Goal: Communication & Community: Answer question/provide support

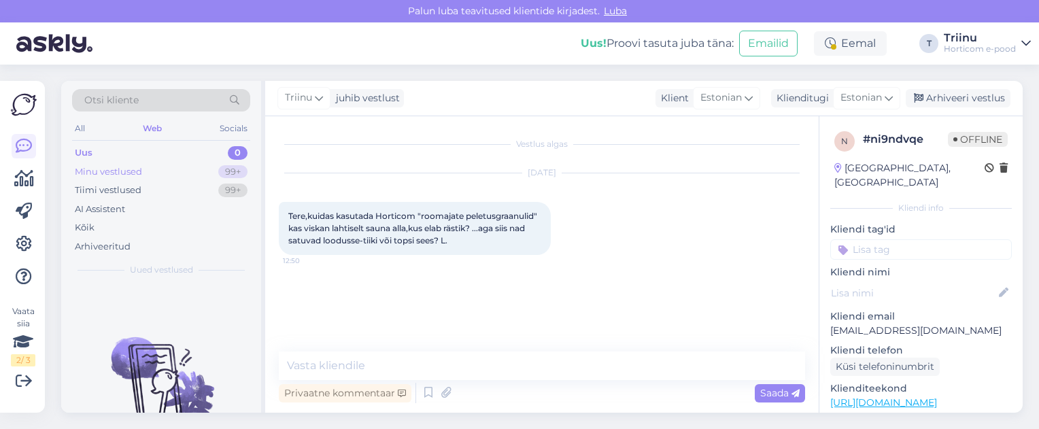
click at [108, 171] on div "Minu vestlused" at bounding box center [108, 172] width 67 height 14
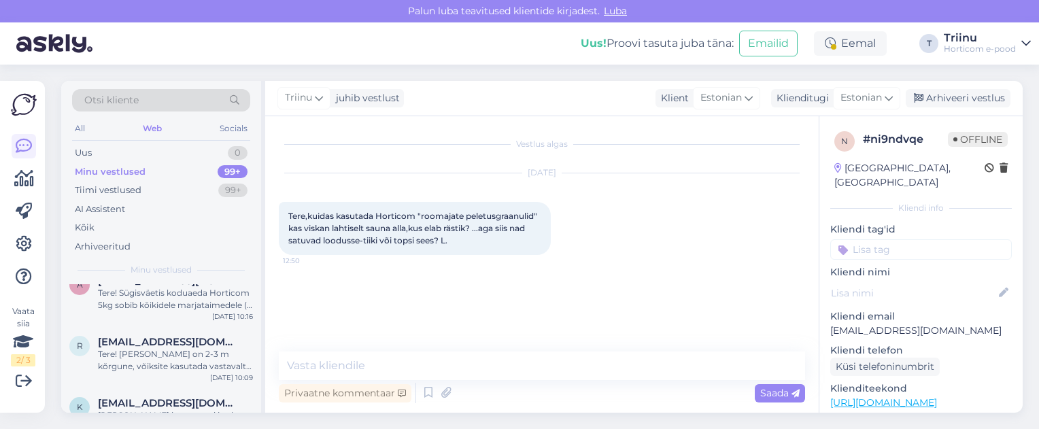
scroll to position [136, 0]
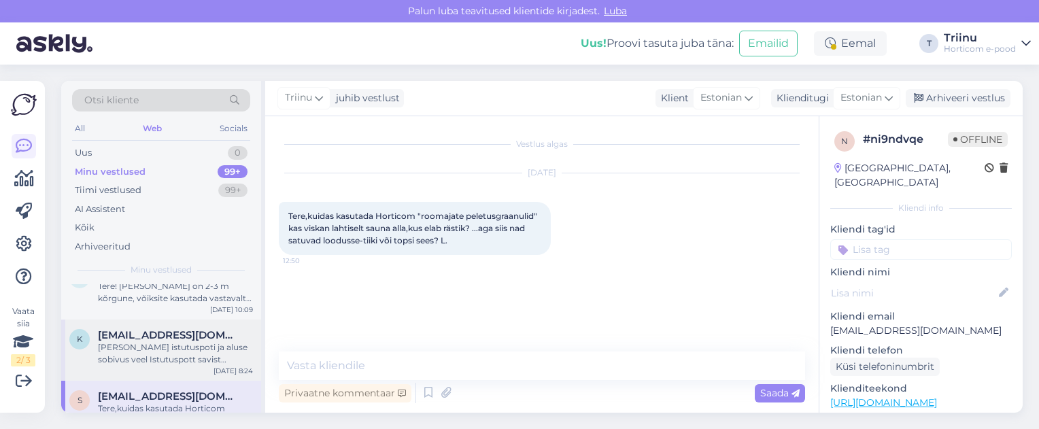
click at [154, 342] on div "[PERSON_NAME] istutuspoti ja aluse sobivus veel Istutuspott savist Levante d 21…" at bounding box center [175, 353] width 155 height 24
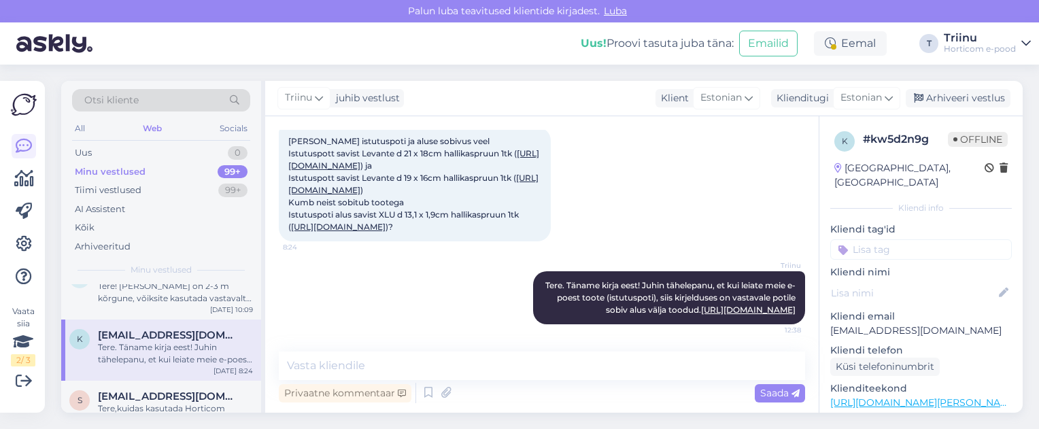
scroll to position [688, 0]
click at [348, 195] on link "[URL][DOMAIN_NAME]" at bounding box center [413, 184] width 250 height 22
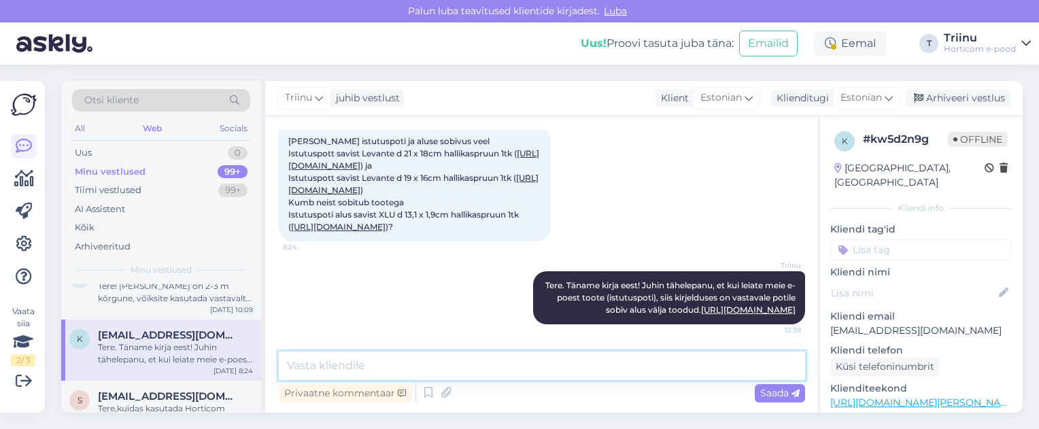
click at [389, 362] on textarea at bounding box center [542, 366] width 526 height 29
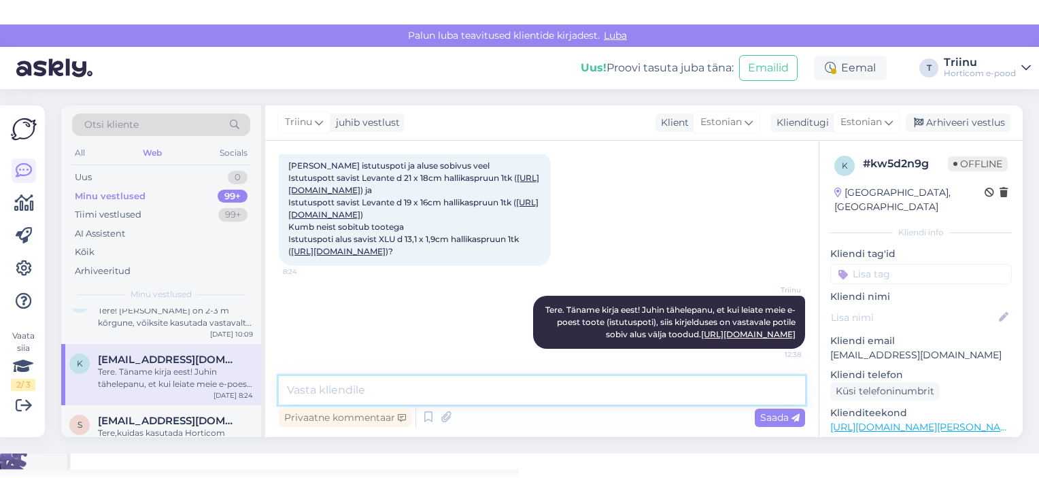
scroll to position [756, 0]
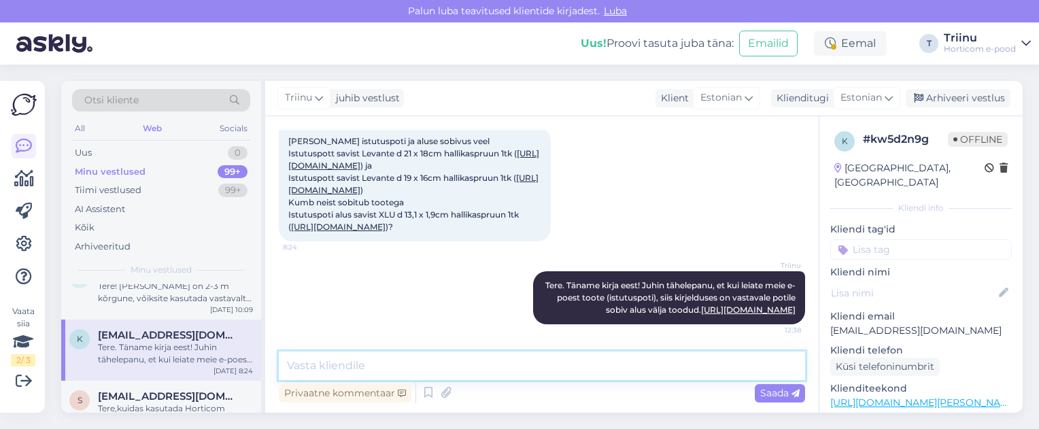
paste textarea "Istutuspott savist Levante d 19 x 16cm hallikaspruun 1tk"
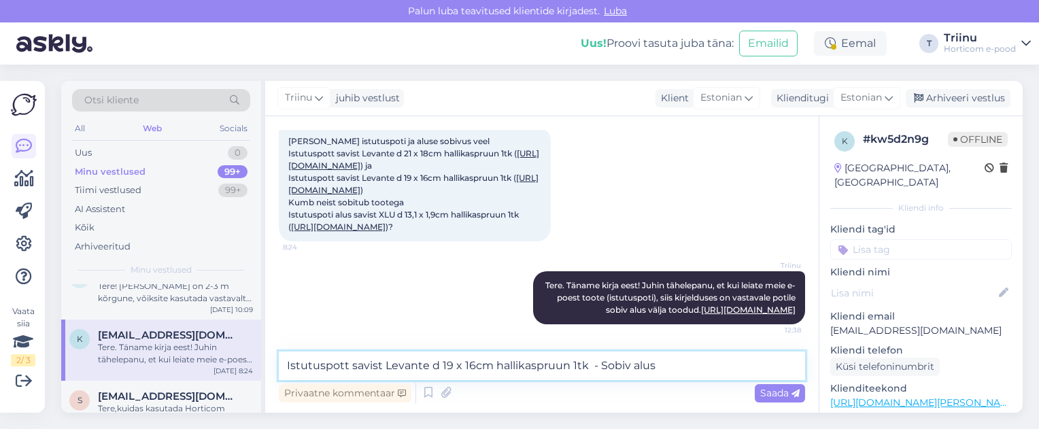
click at [677, 365] on textarea "Istutuspott savist Levante d 19 x 16cm hallikaspruun 1tk - Sobiv alus" at bounding box center [542, 366] width 526 height 29
paste textarea "Sobiv istutuspoti alus 65801553 XLU Basalt d 13,1 cm hallikaspruun"
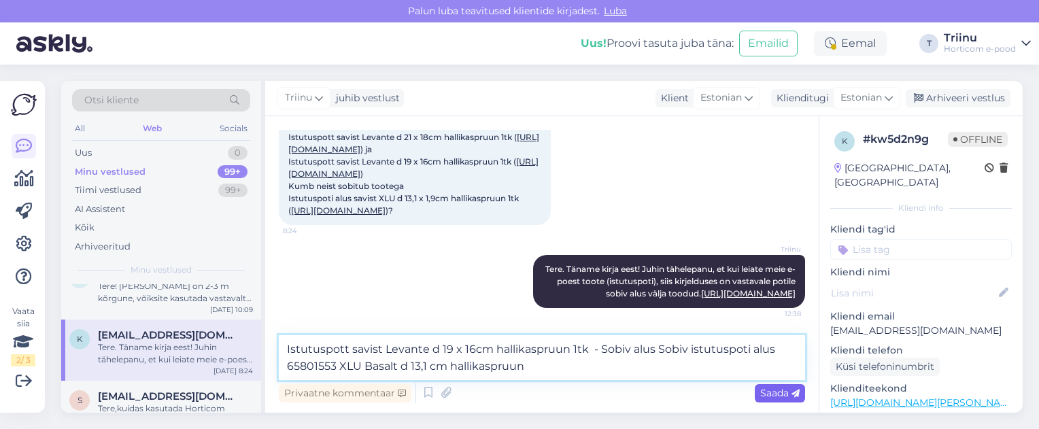
type textarea "Istutuspott savist Levante d 19 x 16cm hallikaspruun 1tk - Sobiv alus Sobiv ist…"
click at [771, 392] on span "Saada" at bounding box center [779, 393] width 39 height 12
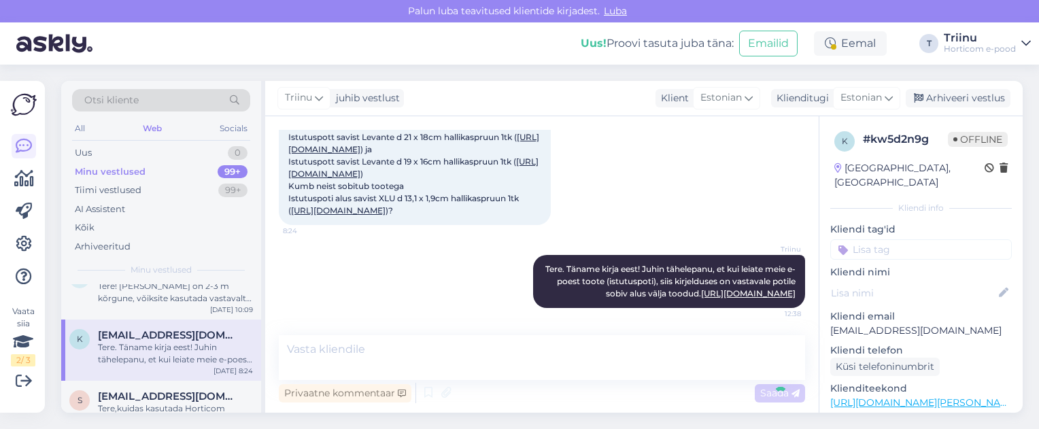
scroll to position [839, 0]
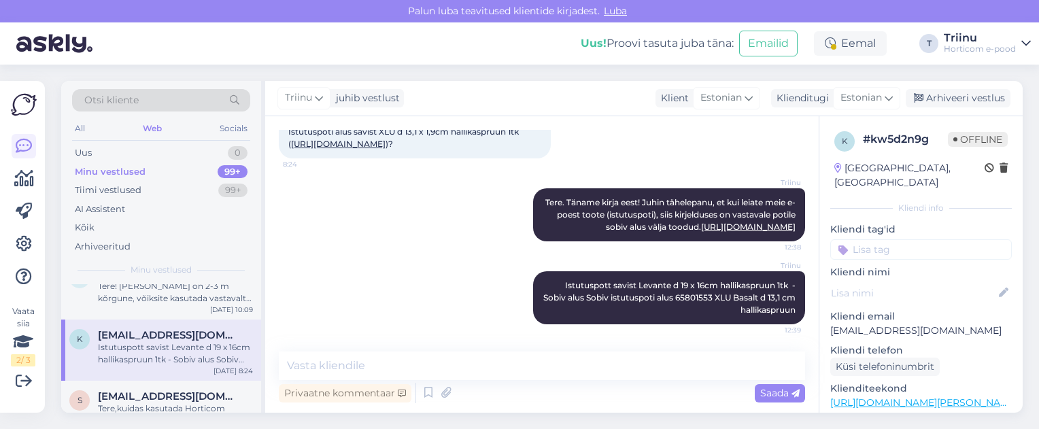
click at [438, 291] on div "Triinu Istutuspott savist Levante d 19 x 16cm hallikaspruun 1tk - Sobiv alus So…" at bounding box center [542, 297] width 526 height 83
click at [443, 286] on div "Triinu Istutuspott savist Levante d 19 x 16cm hallikaspruun 1tk - Sobiv alus So…" at bounding box center [542, 297] width 526 height 83
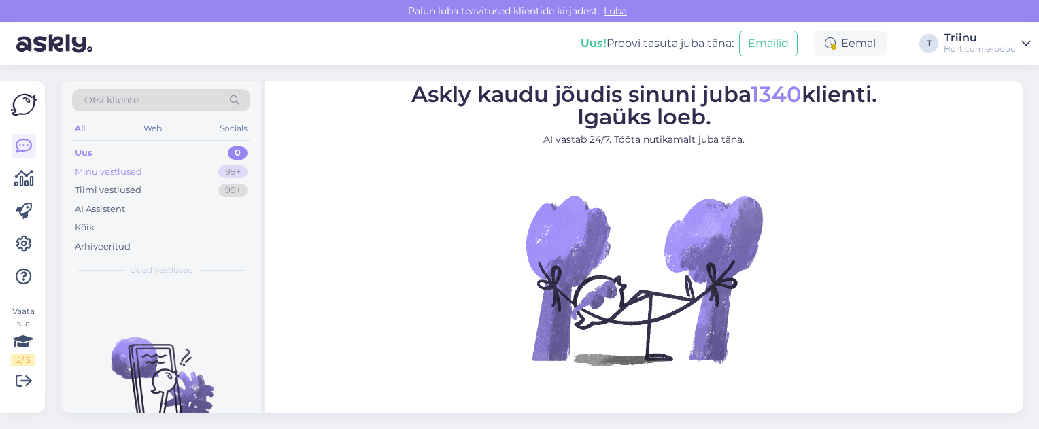
click at [141, 167] on div "Minu vestlused 99+" at bounding box center [161, 172] width 178 height 19
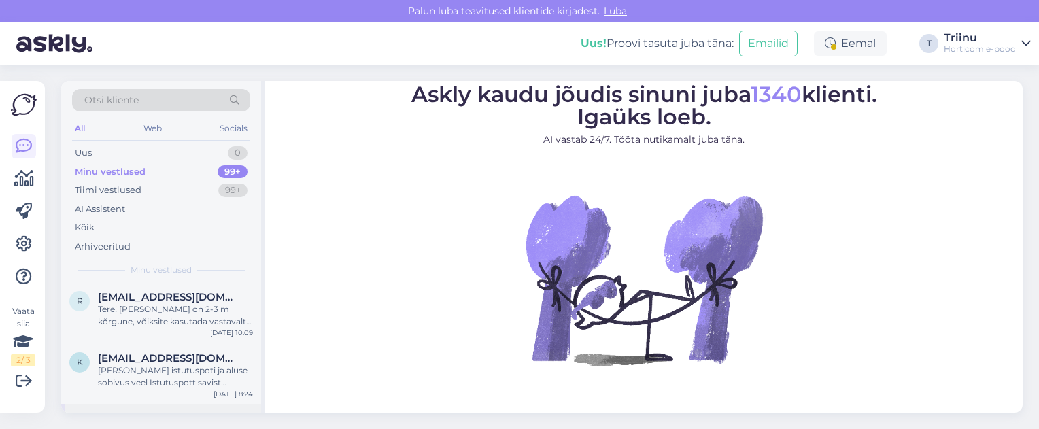
scroll to position [136, 0]
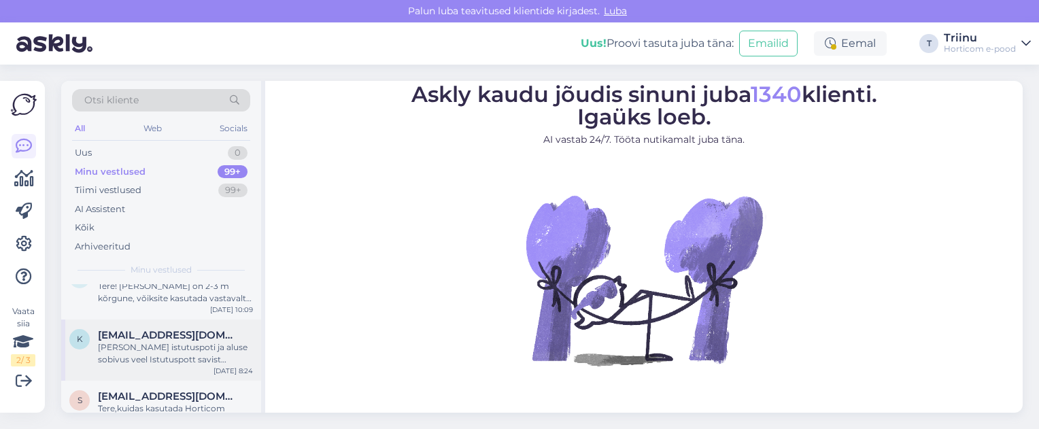
click at [175, 352] on div "[PERSON_NAME] istutuspoti ja aluse sobivus veel Istutuspott savist Levante d 21…" at bounding box center [175, 353] width 155 height 24
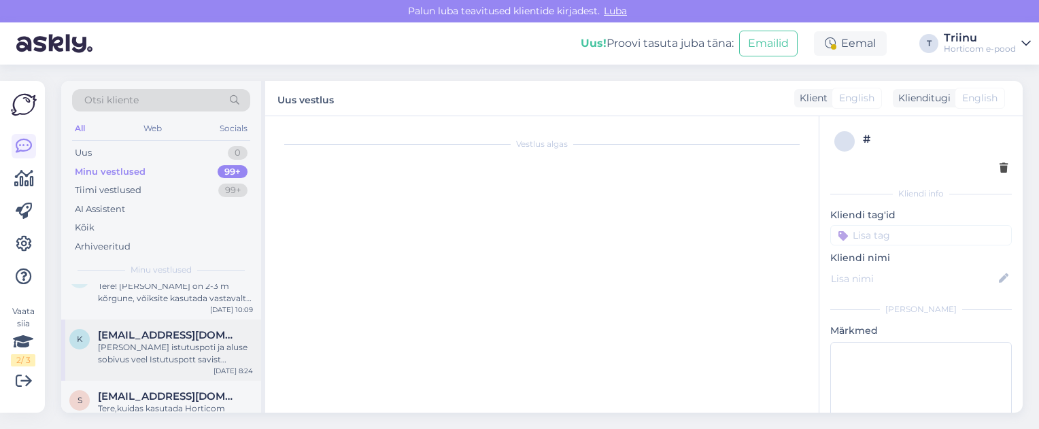
scroll to position [649, 0]
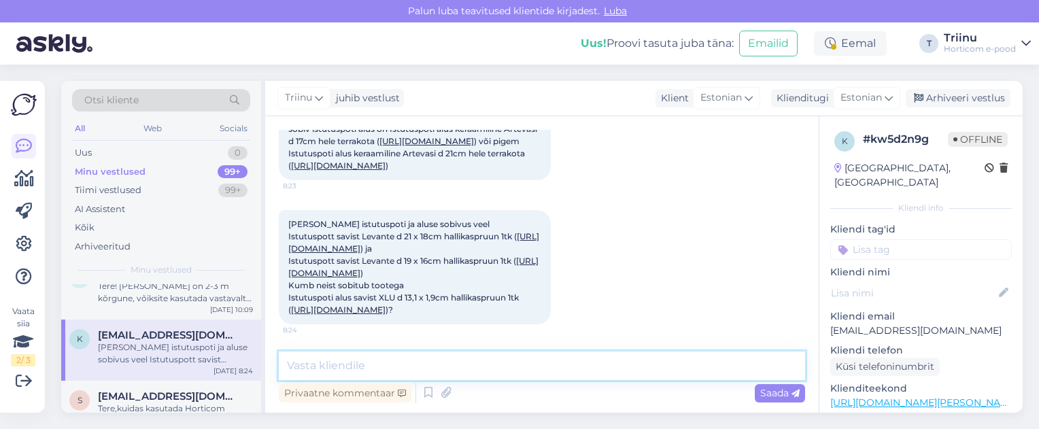
click at [447, 370] on textarea at bounding box center [542, 366] width 526 height 29
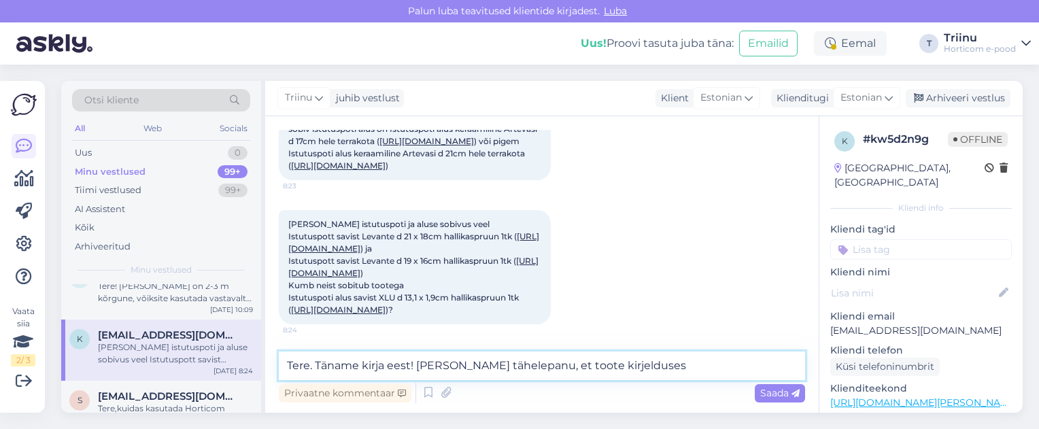
click at [647, 364] on textarea "Tere. Täname kirja eest! [PERSON_NAME] tähelepanu, et toote kirjelduses" at bounding box center [542, 366] width 526 height 29
click at [773, 367] on textarea "Tere. Täname kirja eest! Juhin tähelepanu, et toote kirjelduses on sobiv alus v…" at bounding box center [542, 366] width 526 height 29
click at [532, 364] on textarea "Tere. Täname kirja eest! Juhin tähelepanu, et toote kirjelduses on sobiv alus v…" at bounding box center [542, 366] width 526 height 29
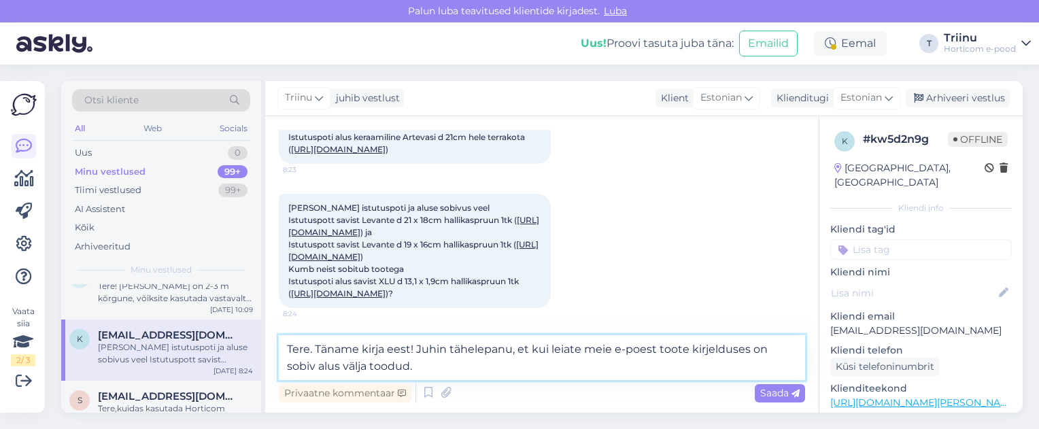
click at [690, 348] on textarea "Tere. Täname kirja eest! Juhin tähelepanu, et kui leiate meie e-poest toote kir…" at bounding box center [542, 357] width 526 height 45
click at [790, 350] on textarea "Tere. Täname kirja eest! Juhin tähelepanu, et kui leiate meie e-poest toote, si…" at bounding box center [542, 357] width 526 height 45
click at [533, 367] on textarea "Tere. Täname kirja eest! Juhin tähelepanu, et kui leiate meie e-poest toote, si…" at bounding box center [542, 357] width 526 height 45
paste textarea "[URL][DOMAIN_NAME]"
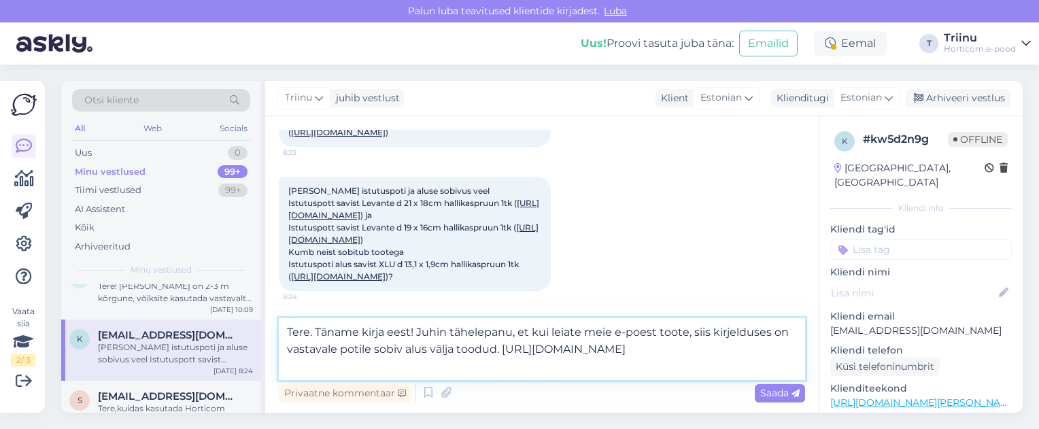
click at [528, 369] on textarea "Tere. Täname kirja eest! Juhin tähelepanu, et kui leiate meie e-poest toote, si…" at bounding box center [542, 349] width 526 height 62
click at [536, 369] on textarea "Tere. Täname kirja eest! Juhin tähelepanu, et kui leiate meie e-poest toote, si…" at bounding box center [542, 349] width 526 height 62
click at [685, 330] on textarea "Tere. Täname kirja eest! Juhin tähelepanu, et kui leiate meie e-poest toote, si…" at bounding box center [542, 349] width 526 height 62
type textarea "Tere. Täname kirja eest! Juhin tähelepanu, et kui leiate meie e-poest toote (is…"
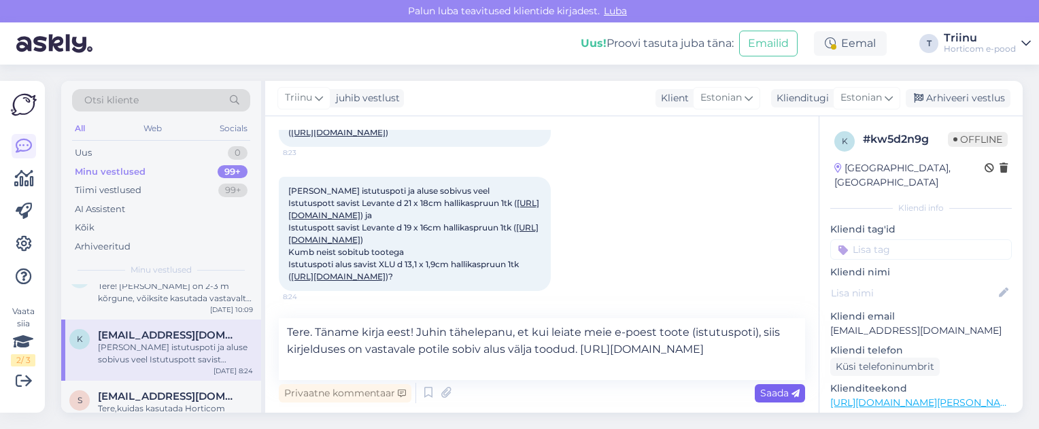
click at [780, 390] on span "Saada" at bounding box center [779, 393] width 39 height 12
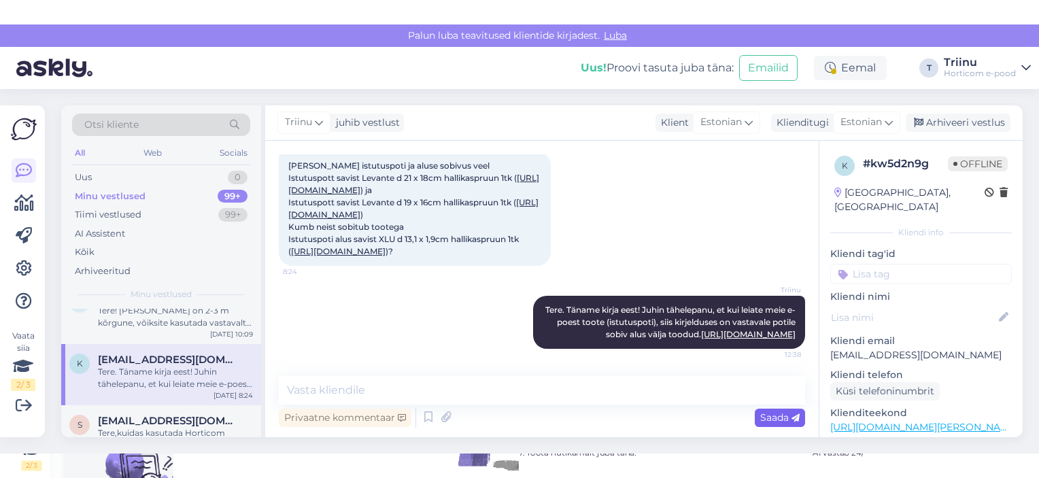
scroll to position [756, 0]
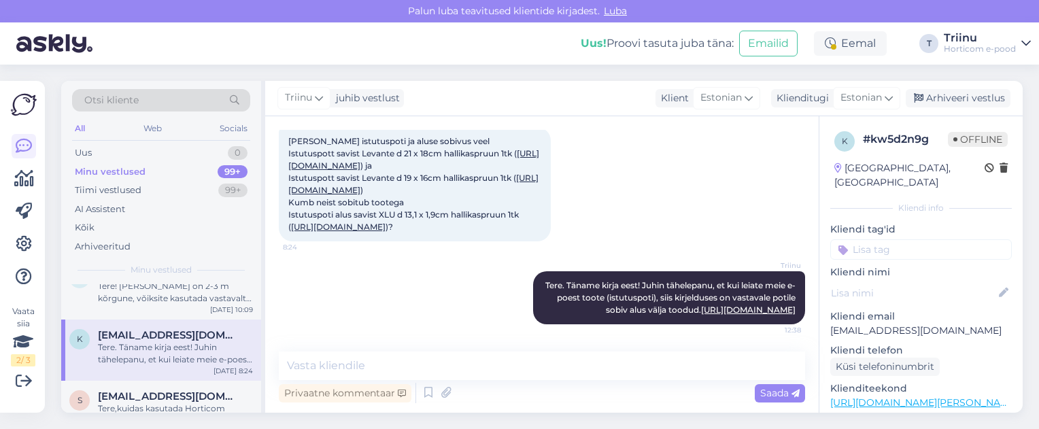
click at [448, 292] on div "Triinu Tere. Täname kirja eest! Juhin tähelepanu, et kui leiate meie e-poest to…" at bounding box center [542, 297] width 526 height 83
